Goal: Understand process/instructions

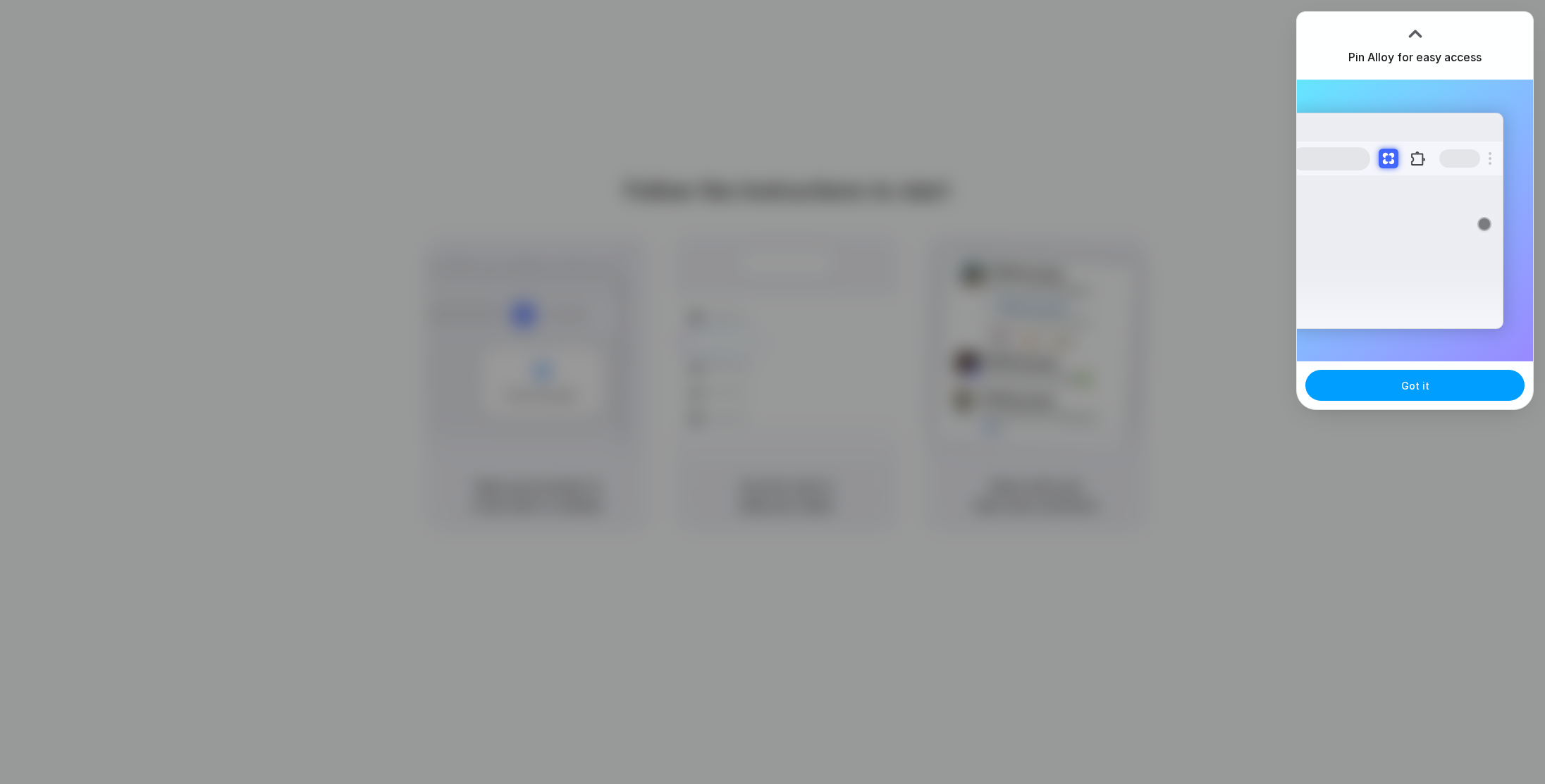
click at [1413, 382] on span "Got it" at bounding box center [1415, 386] width 28 height 15
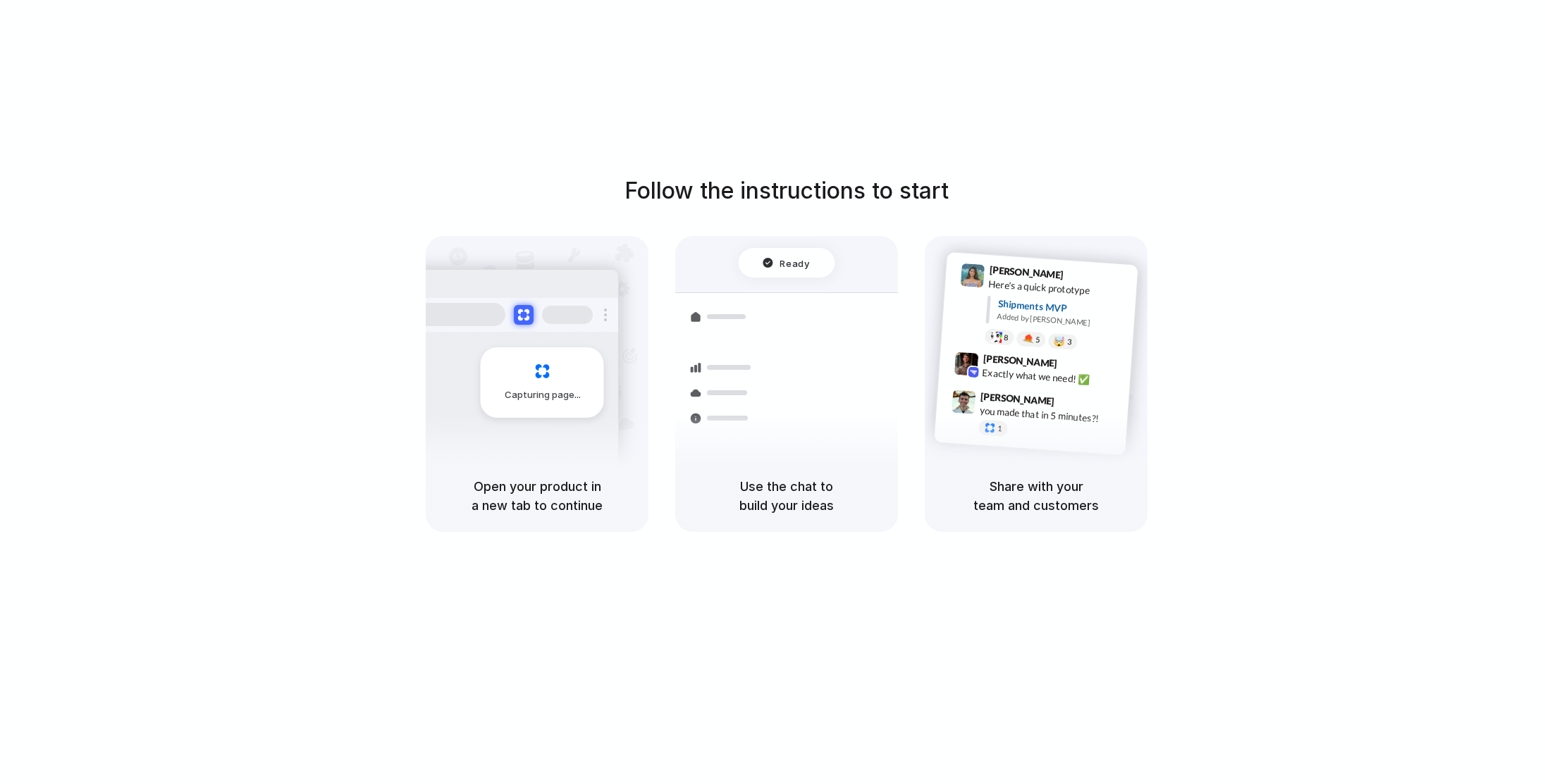
click at [1442, 101] on div "Follow the instructions to start Capturing page Open your product in a new tab …" at bounding box center [786, 406] width 1573 height 812
